Goal: Obtain resource: Download file/media

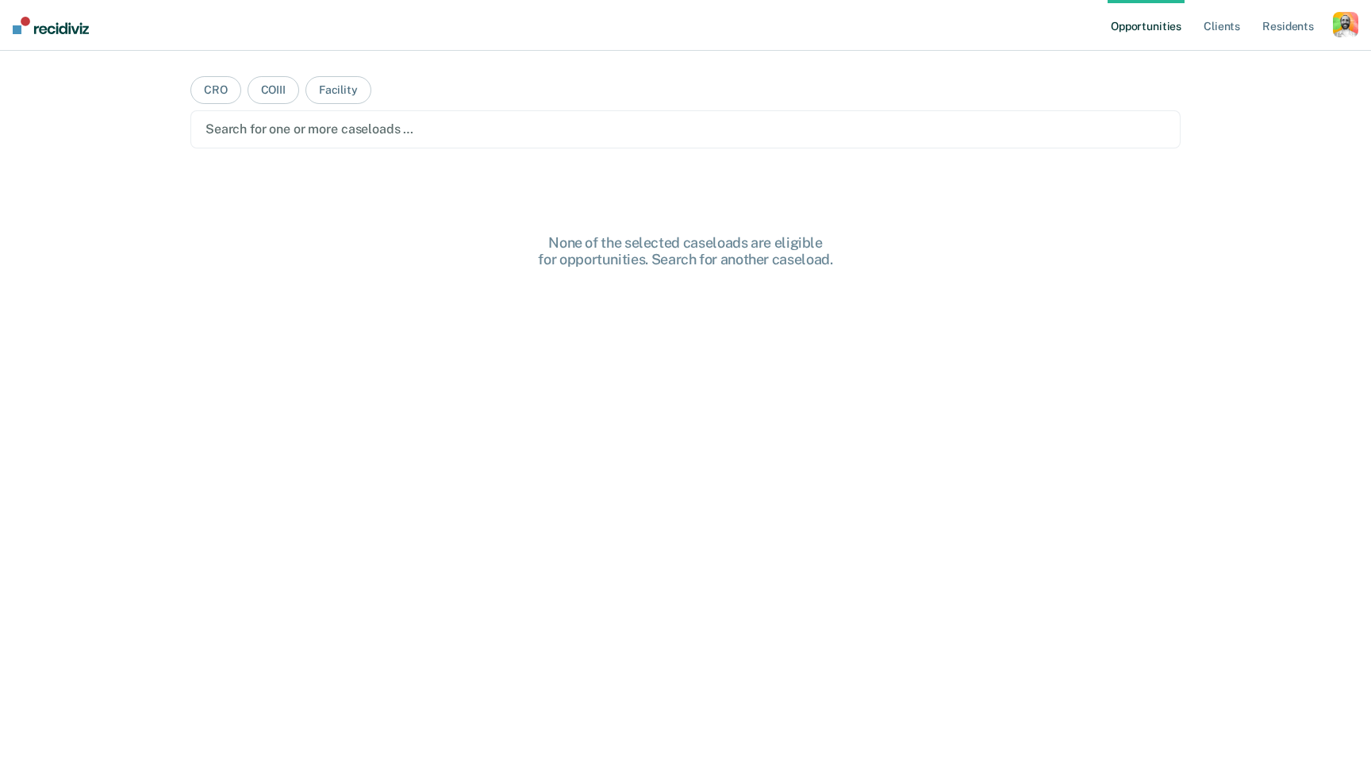
click at [1336, 17] on div "button" at bounding box center [1345, 24] width 25 height 25
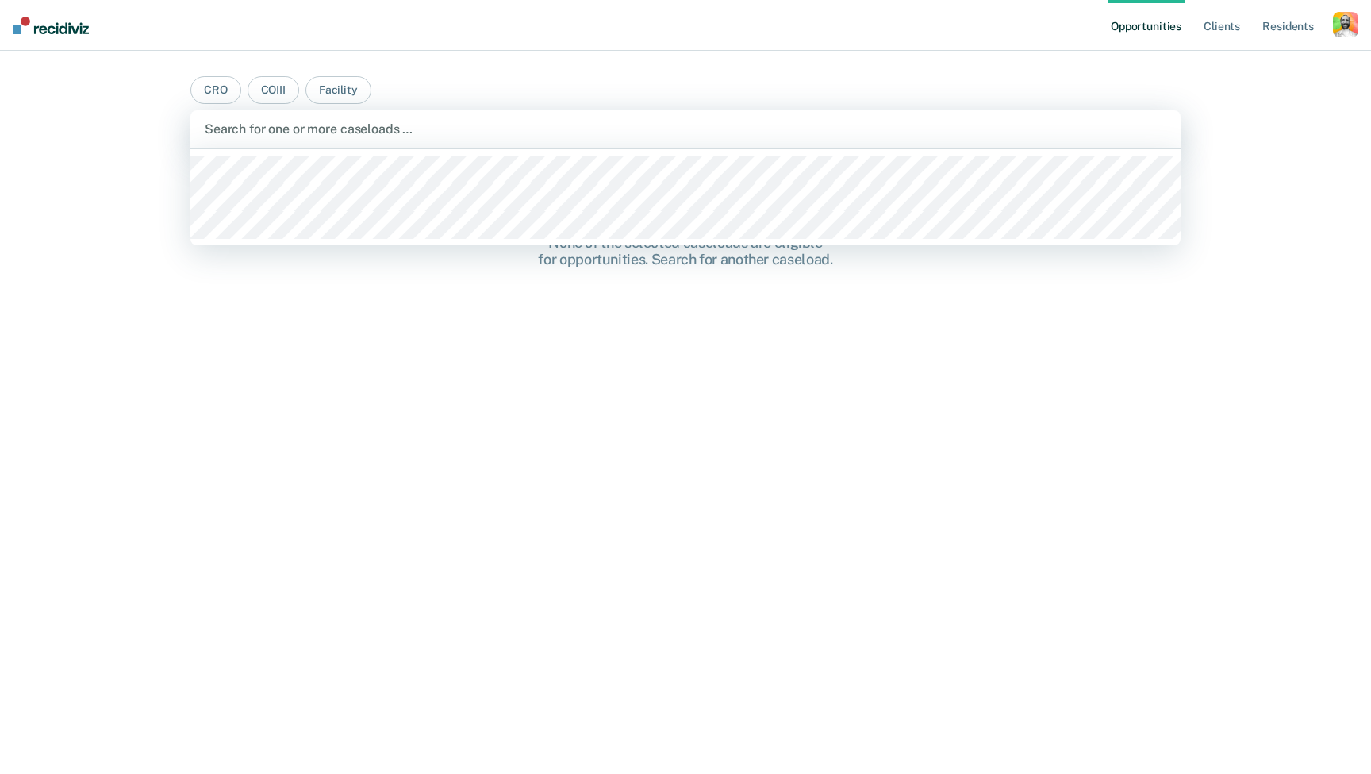
click at [237, 126] on div "Search for one or more caseloads …" at bounding box center [686, 128] width 962 height 15
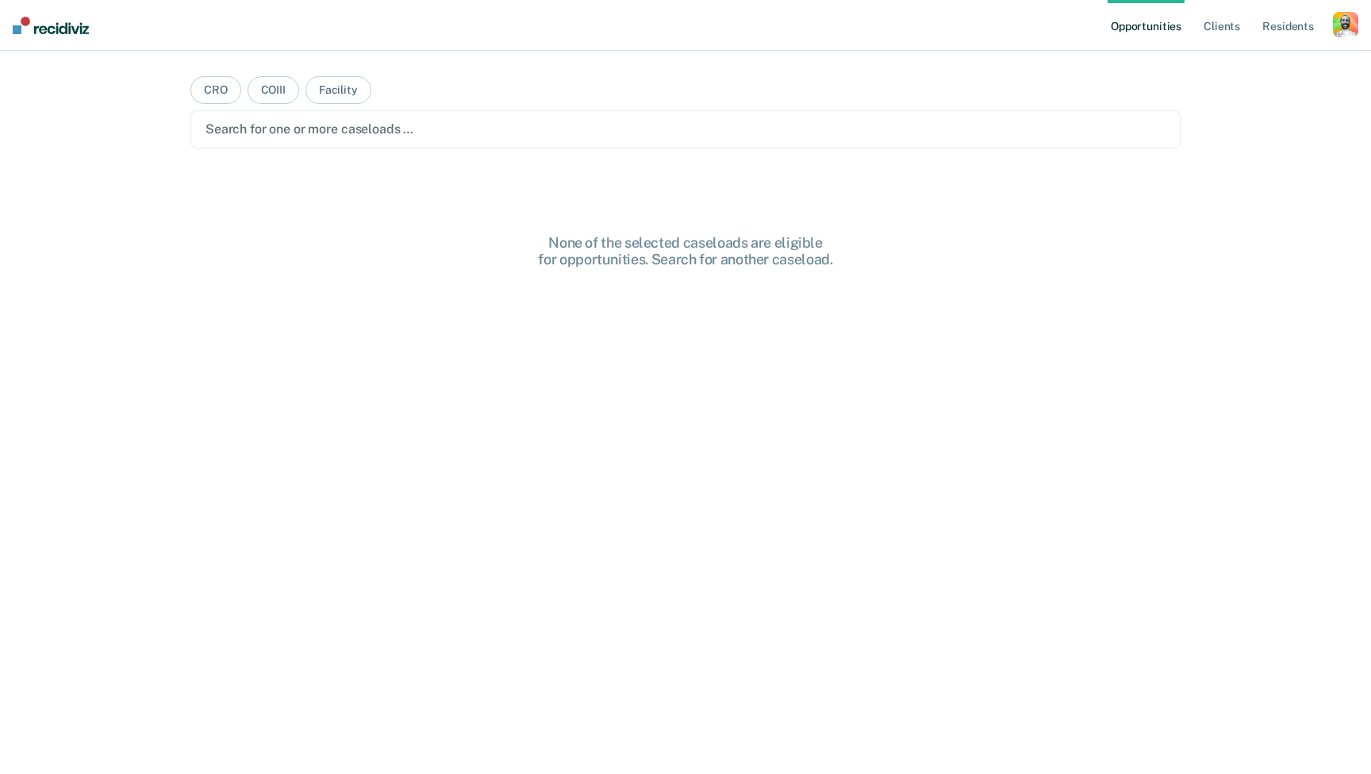
click at [1357, 27] on div "button" at bounding box center [1345, 24] width 25 height 25
click at [1235, 63] on link "Profile" at bounding box center [1282, 64] width 128 height 13
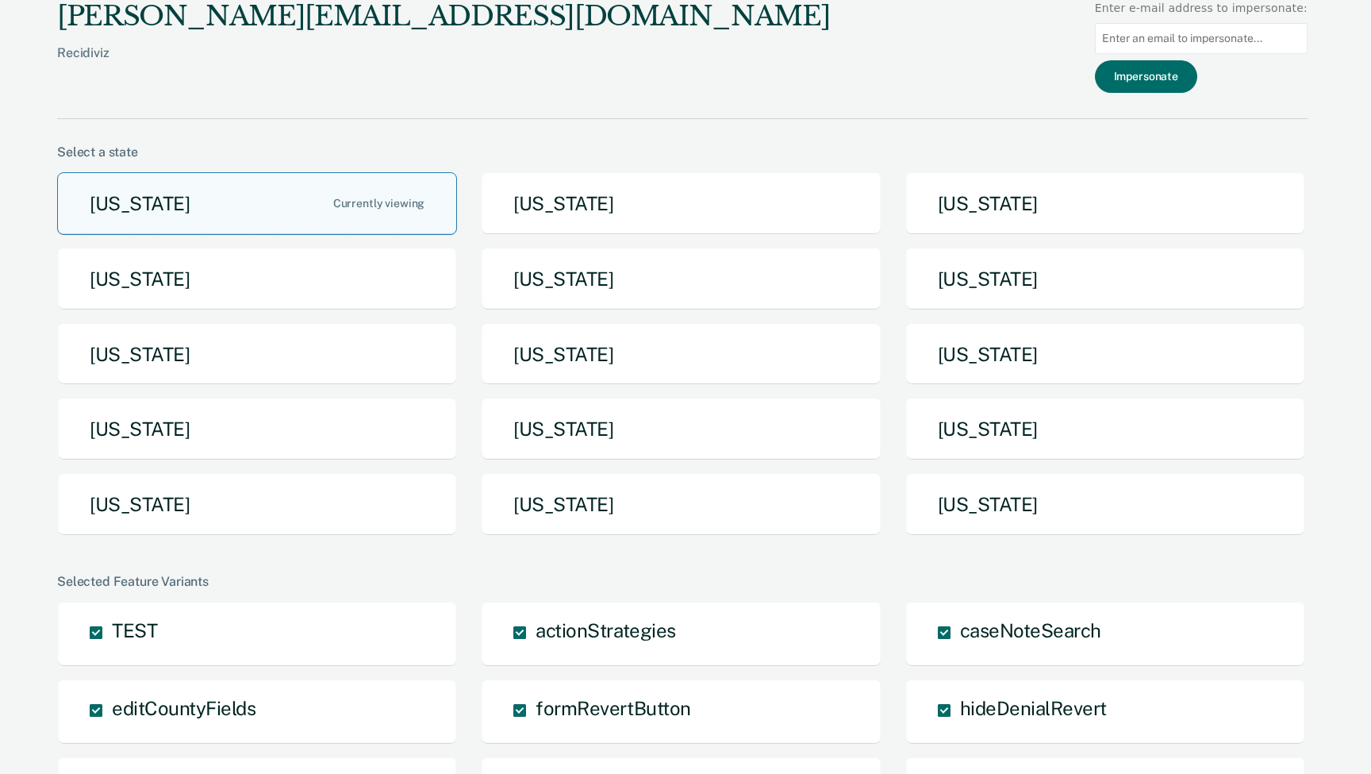
click at [191, 198] on button "Arizona" at bounding box center [257, 203] width 400 height 63
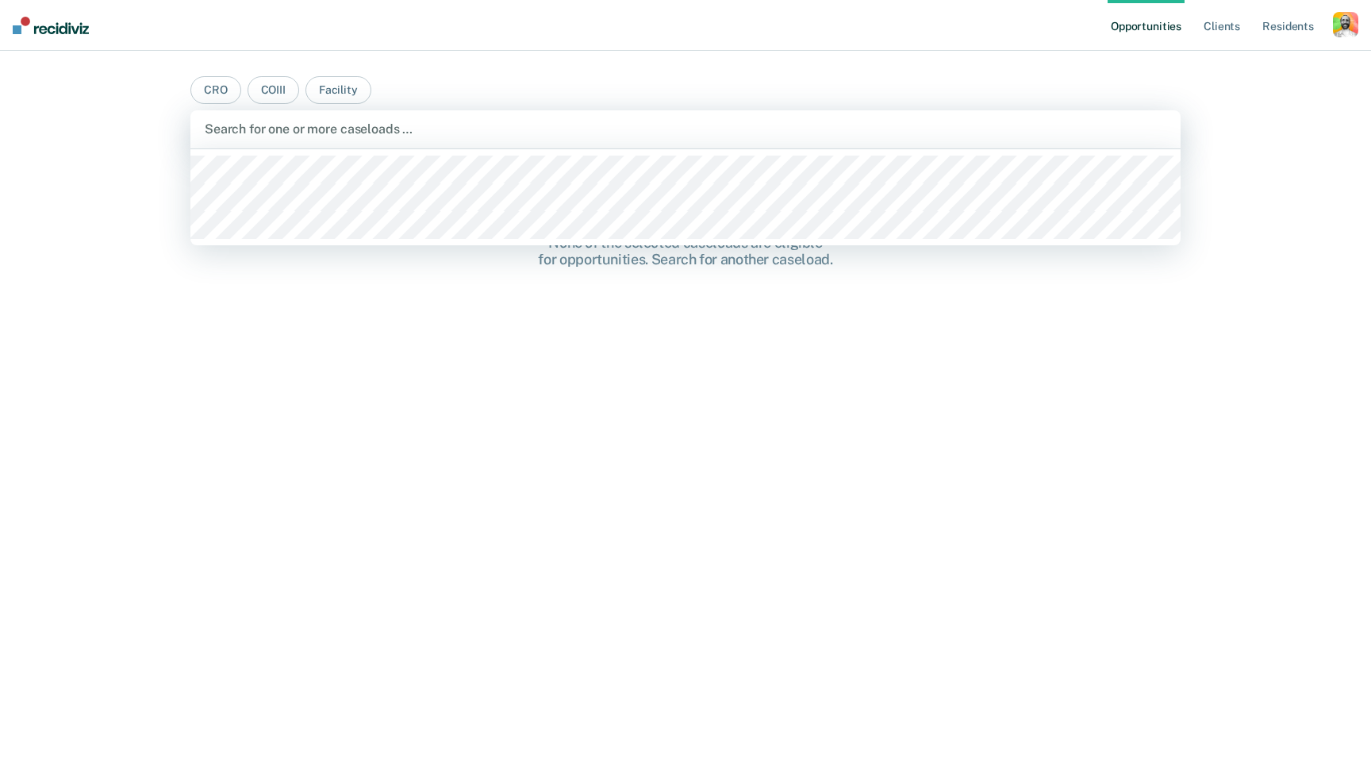
click at [667, 133] on div at bounding box center [686, 129] width 962 height 18
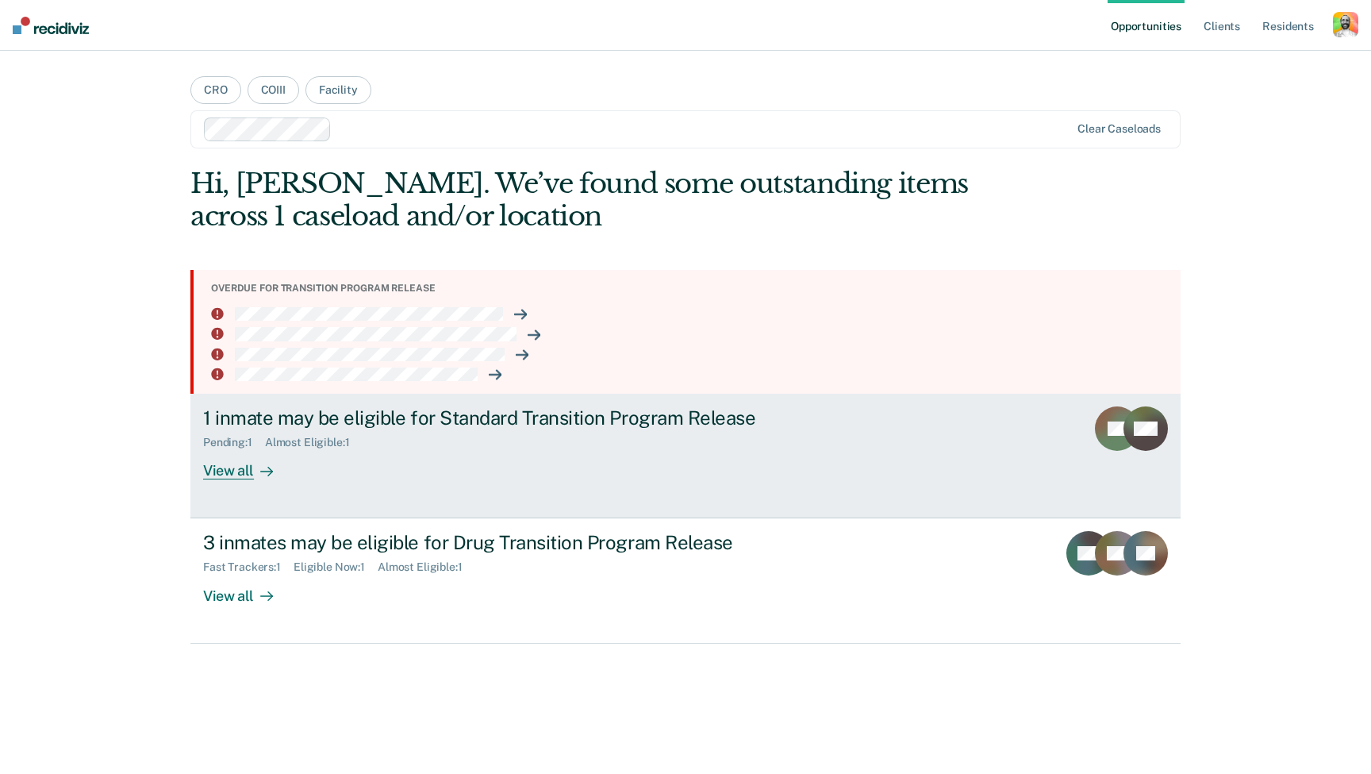
click at [408, 419] on div "1 inmate may be eligible for Standard Transition Program Release" at bounding box center [481, 417] width 557 height 23
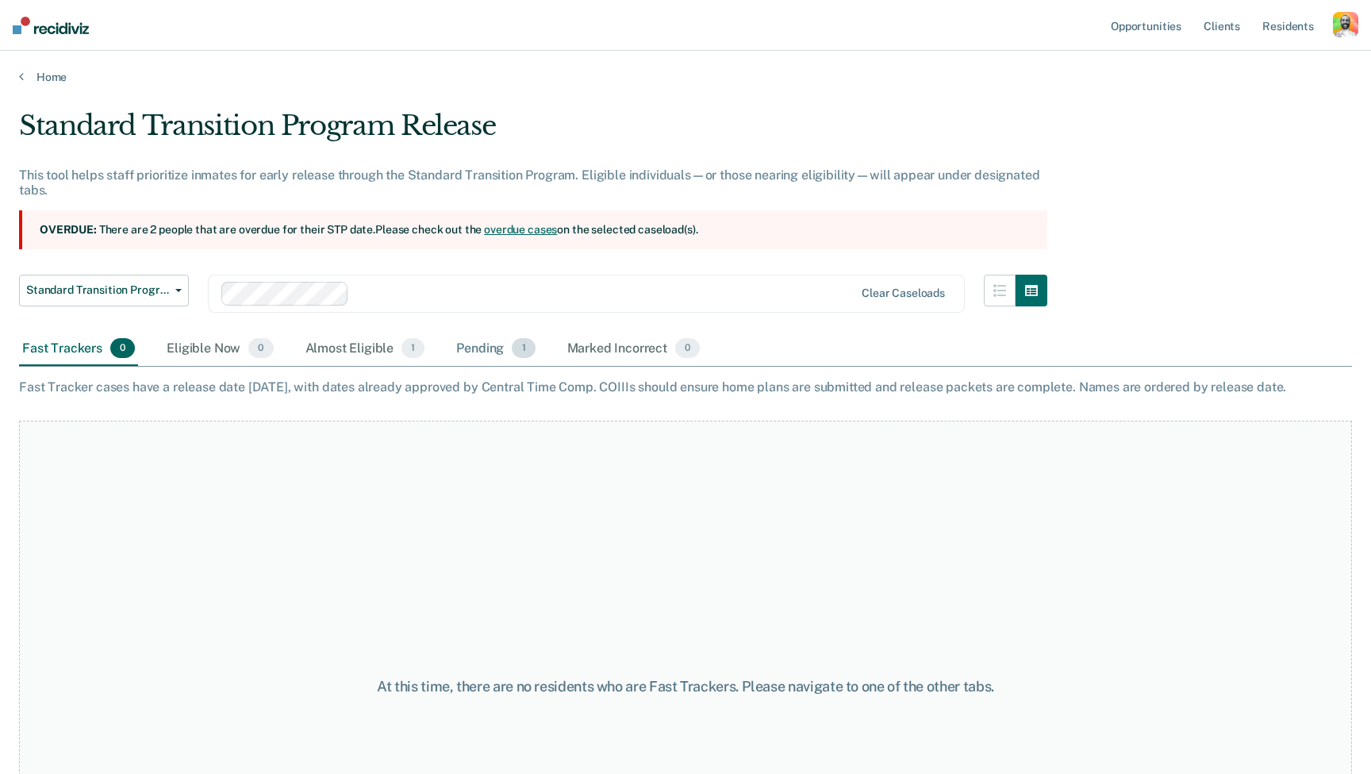
click at [489, 350] on div "Pending 1" at bounding box center [495, 349] width 85 height 35
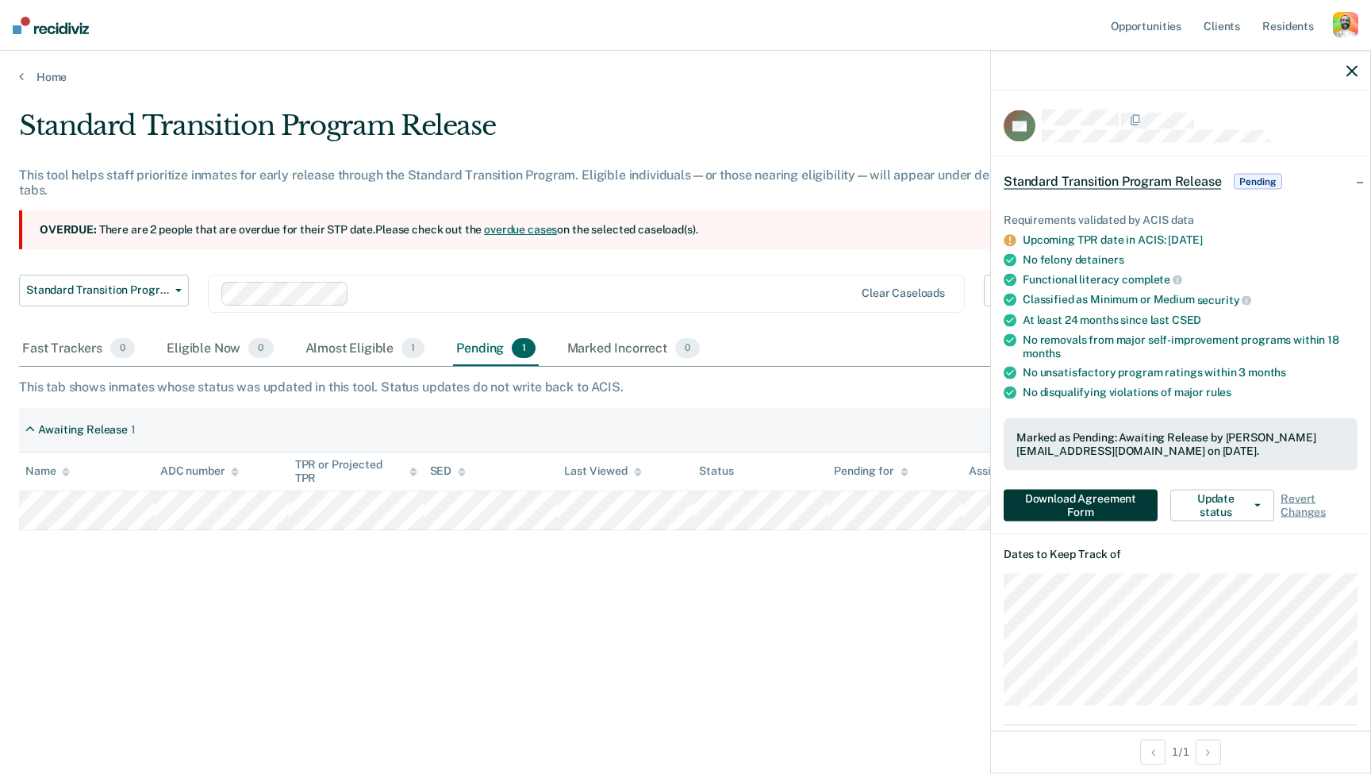
click at [1076, 496] on button "Download Agreement Form" at bounding box center [1081, 506] width 154 height 32
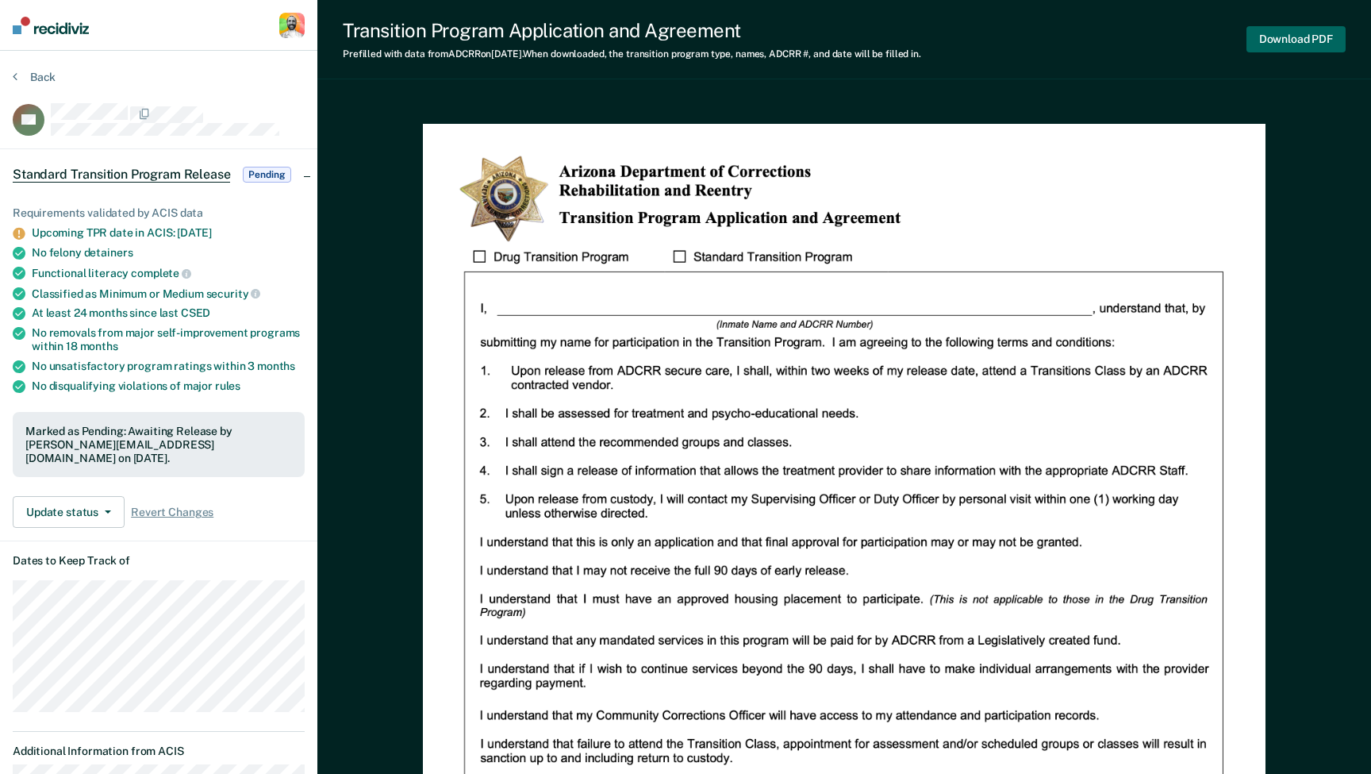
click at [1285, 37] on button "Download PDF" at bounding box center [1295, 39] width 99 height 26
